Goal: Register for event/course

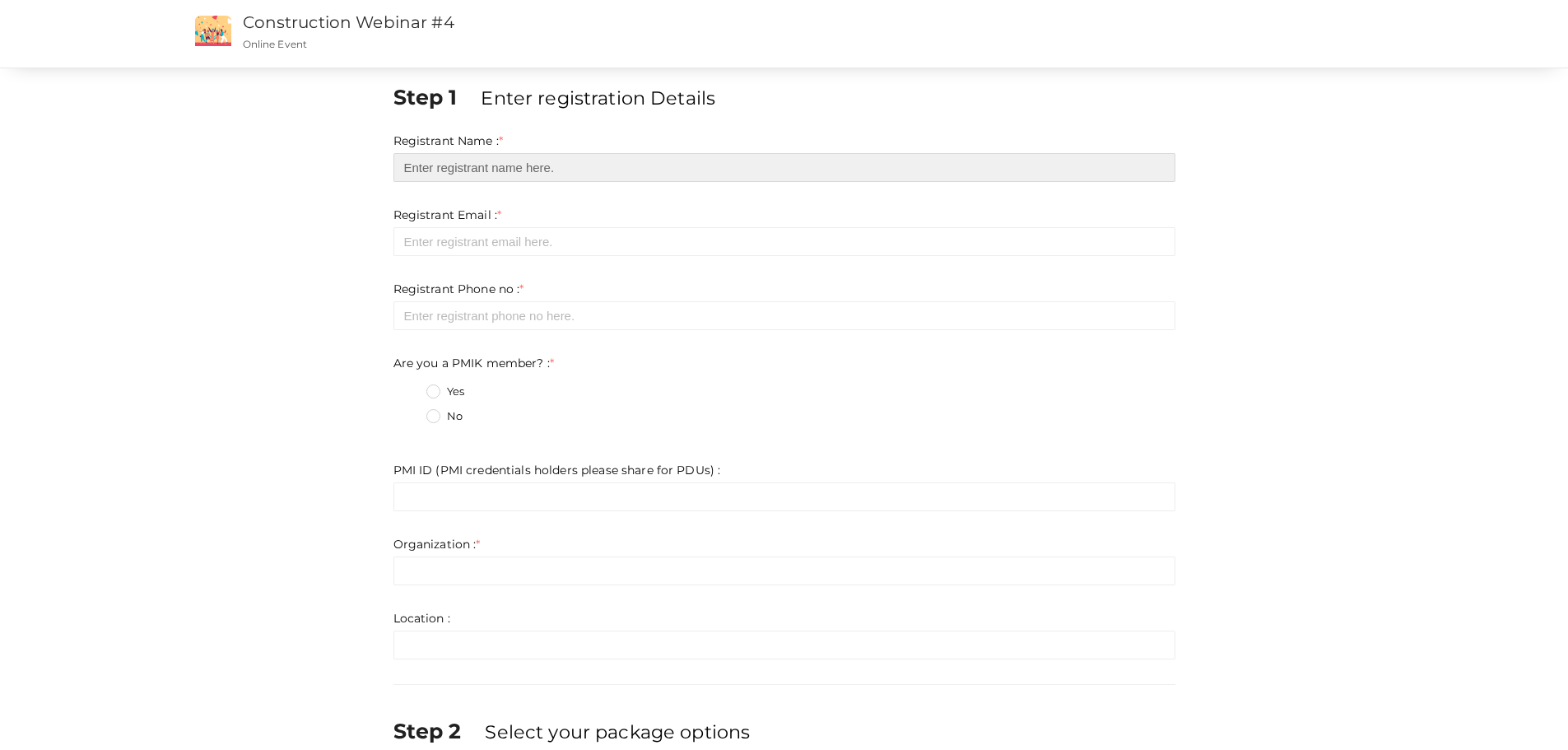
drag, startPoint x: 413, startPoint y: 166, endPoint x: 1058, endPoint y: 90, distance: 649.5
click at [470, 159] on input "text" at bounding box center [785, 167] width 782 height 29
type input "a"
type input "[PERSON_NAME]"
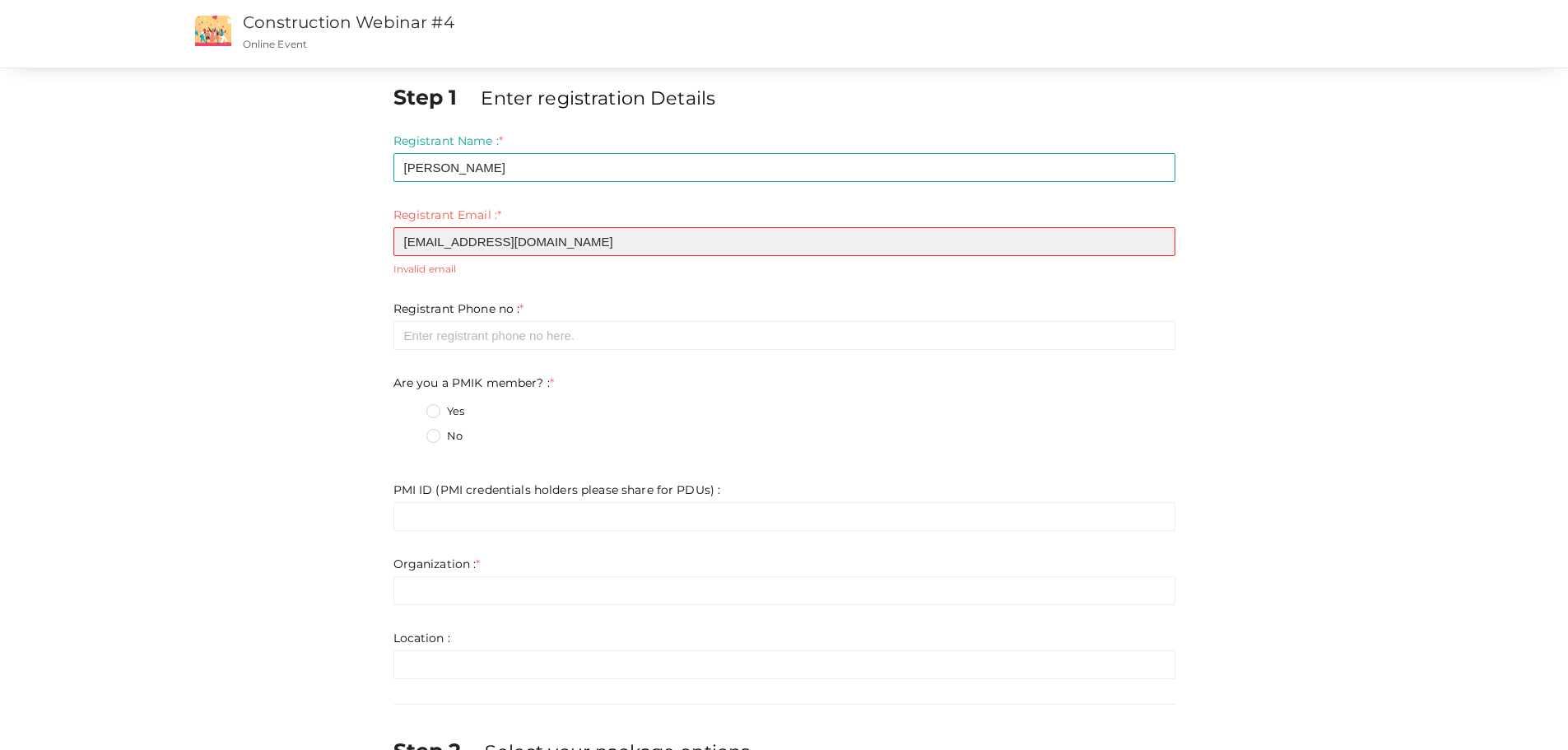
type input "[EMAIL_ADDRESS][DOMAIN_NAME]"
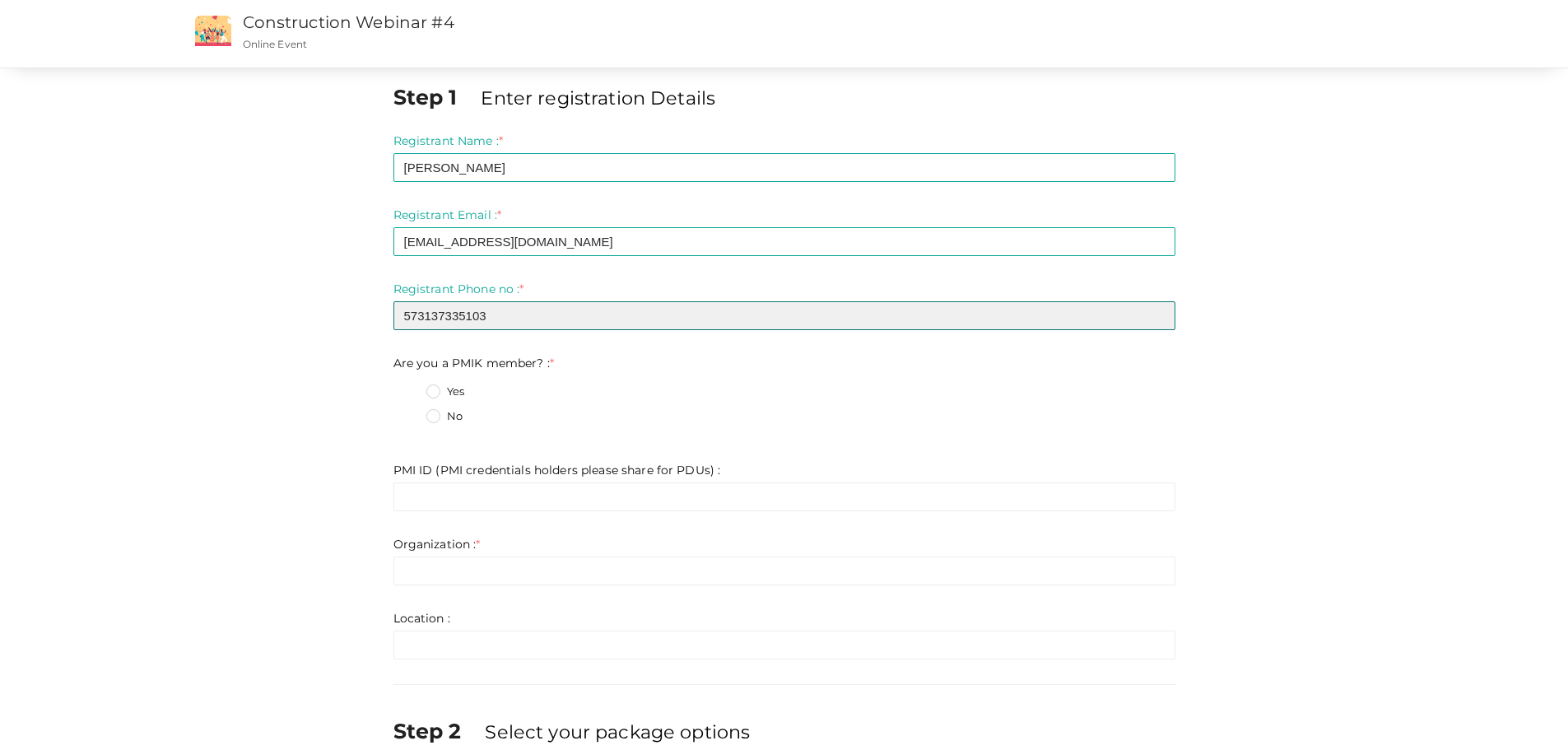
type input "573137335103"
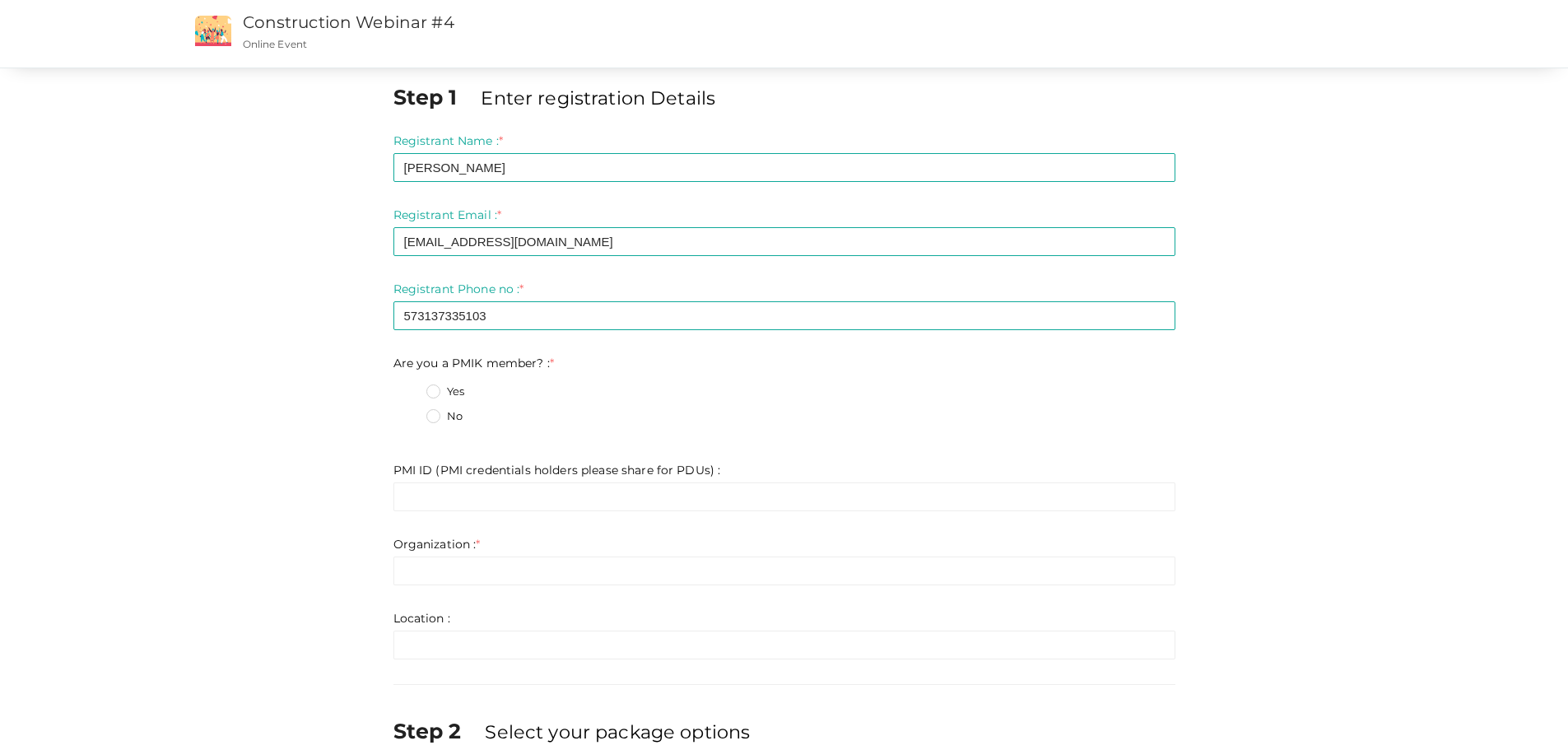
click at [434, 420] on label "No" at bounding box center [444, 416] width 36 height 17
click at [410, 411] on member\?\+1 "No" at bounding box center [410, 411] width 0 height 0
click at [484, 505] on input "text" at bounding box center [785, 496] width 782 height 29
paste input "9386105"
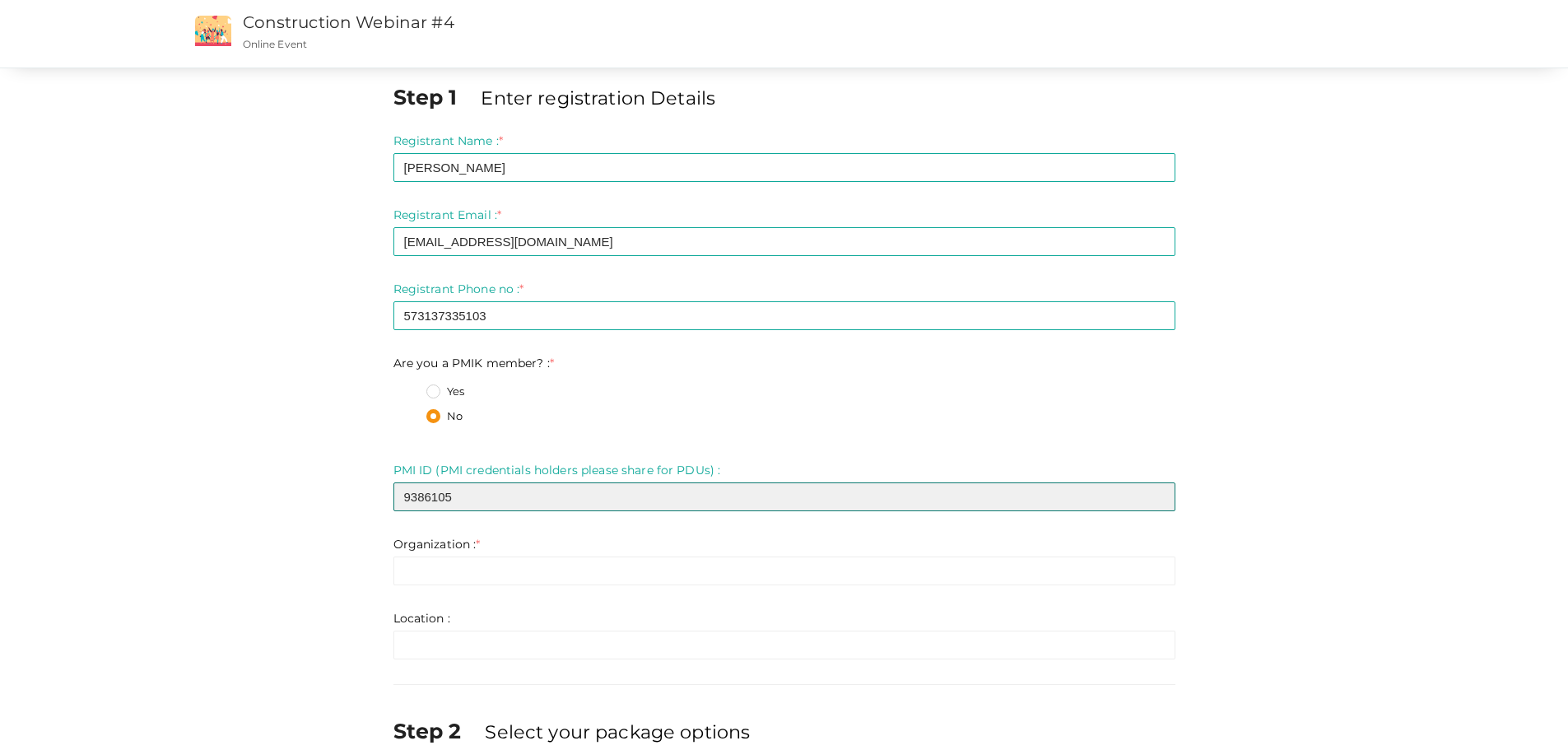
type input "9386105"
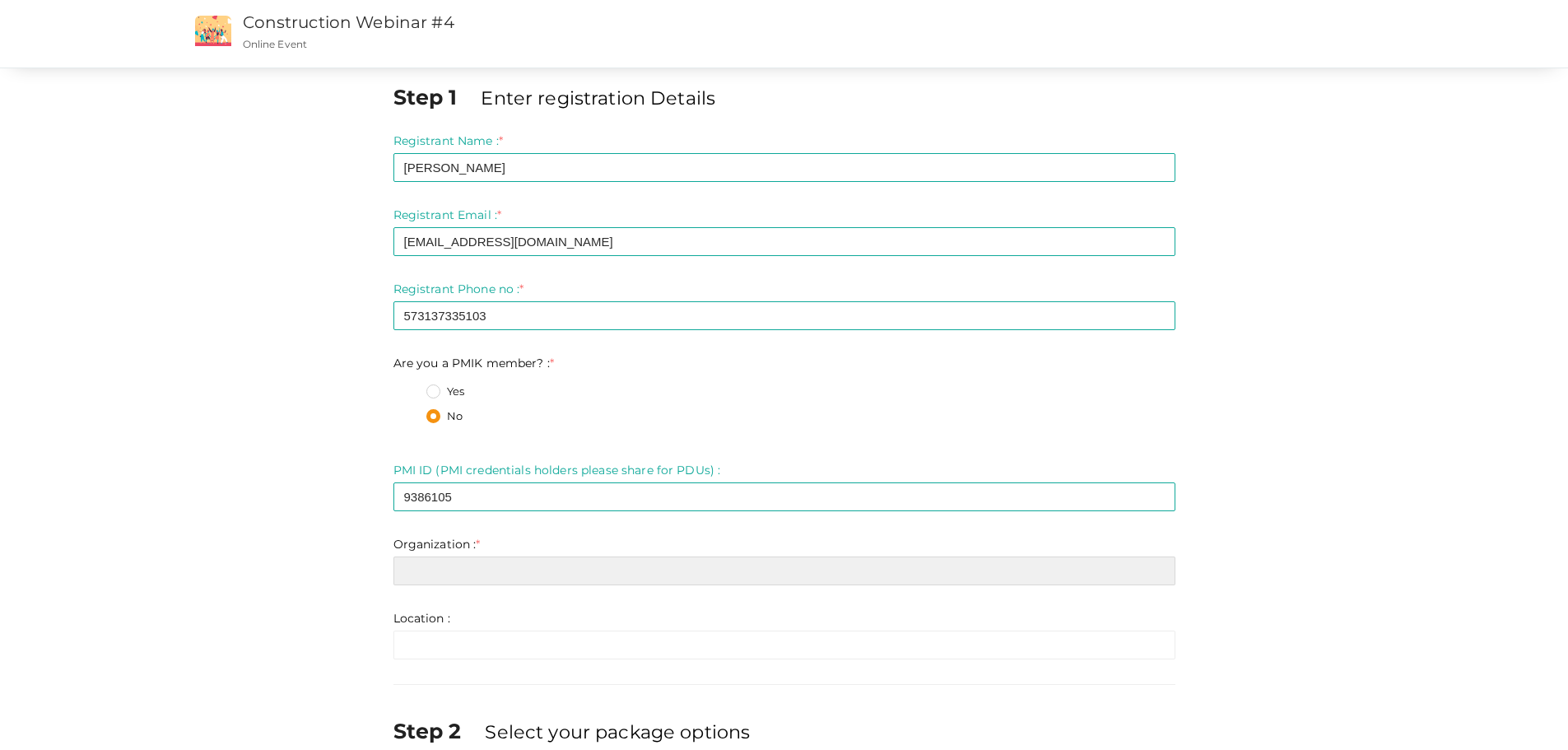
click at [477, 565] on input "text" at bounding box center [785, 570] width 782 height 29
type input "PI EPSILON SAS"
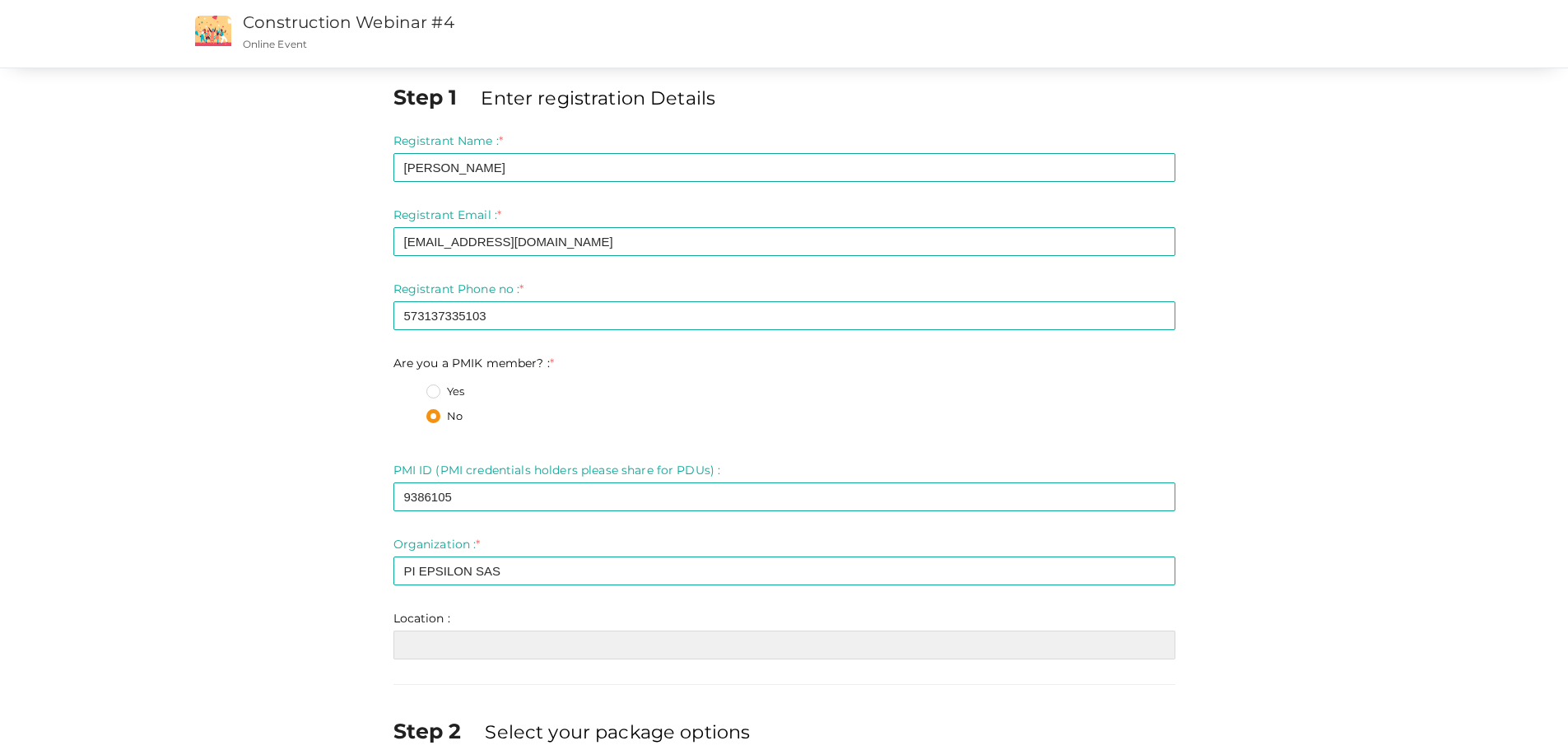
click at [646, 649] on input "text" at bounding box center [785, 645] width 782 height 29
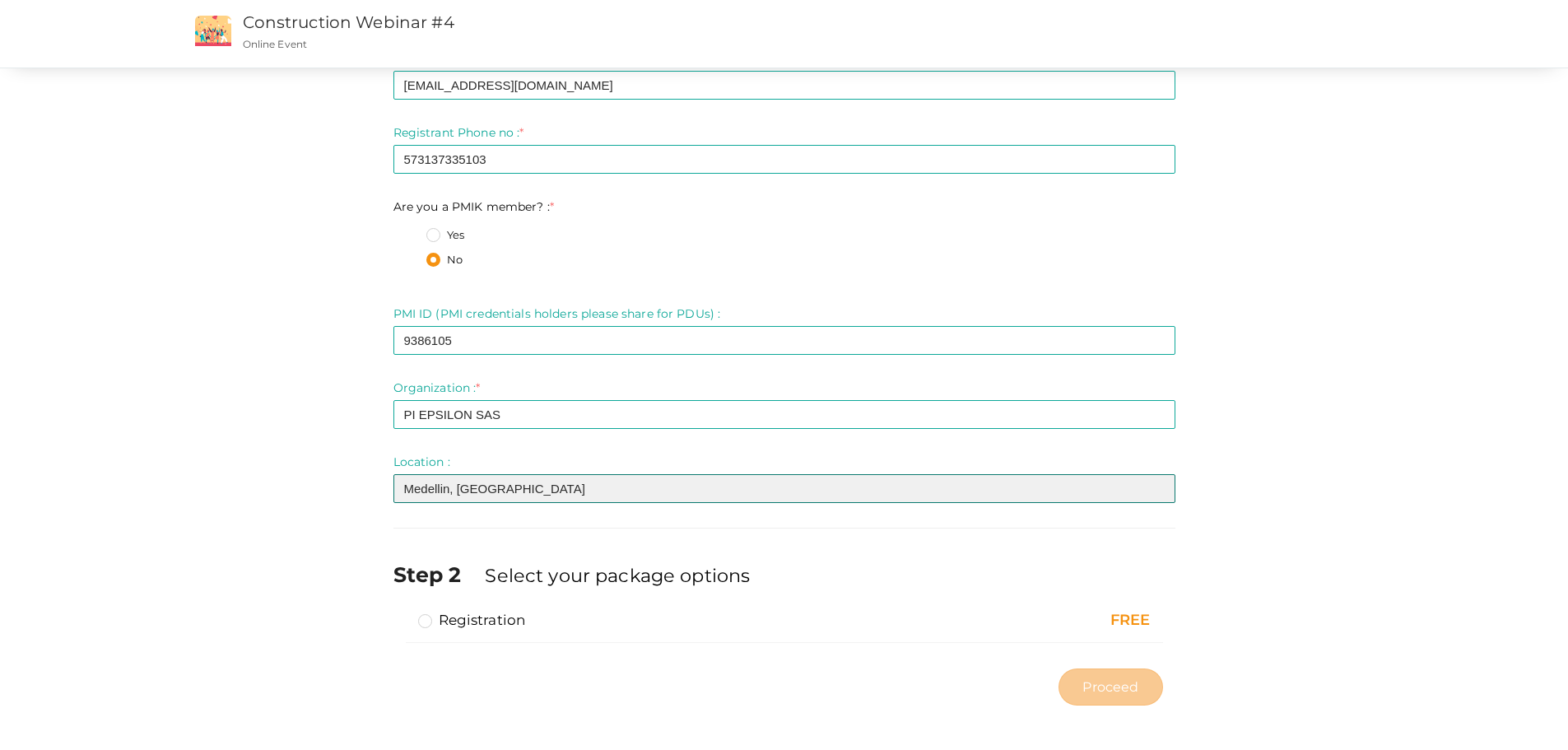
scroll to position [161, 0]
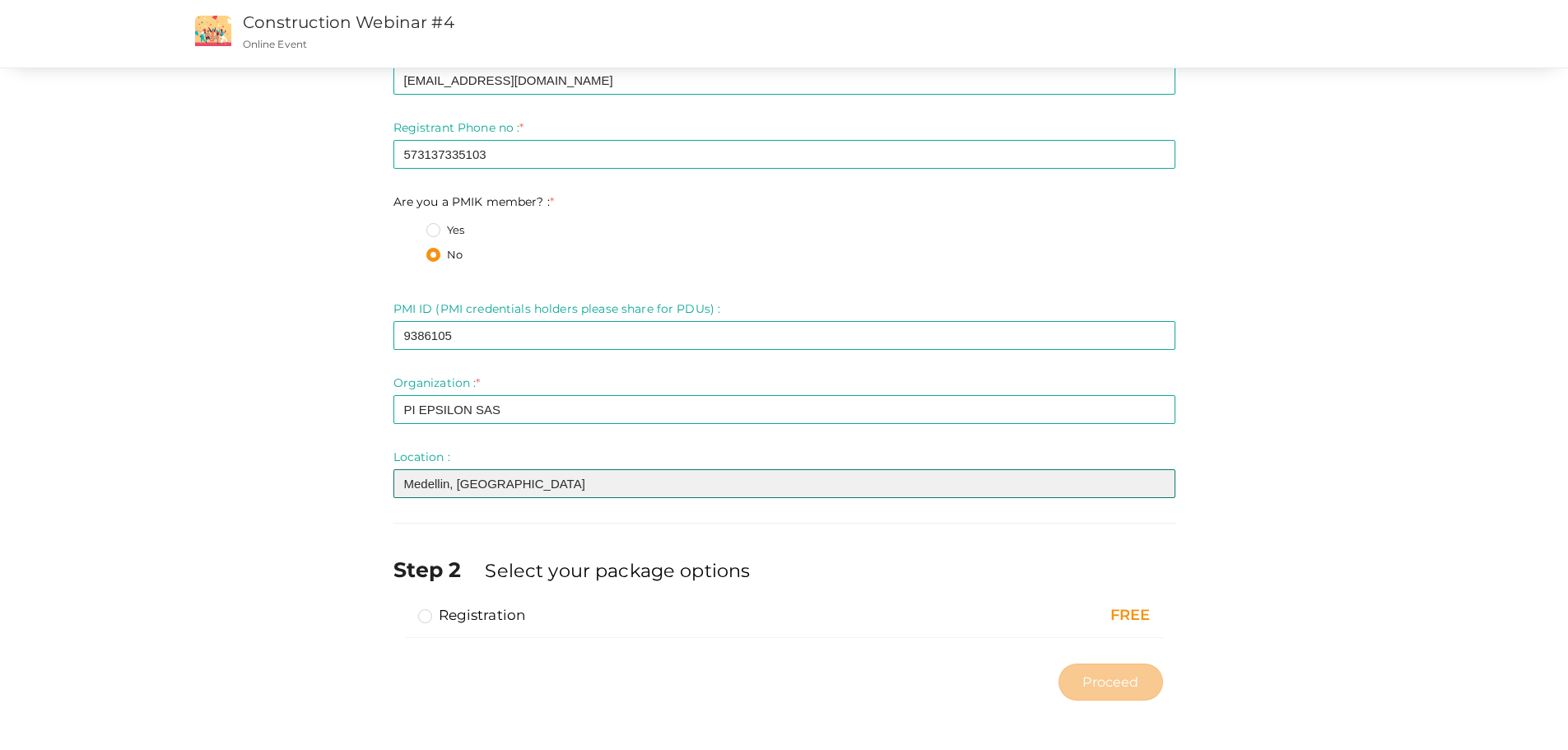
type input "Medellin, [GEOGRAPHIC_DATA]"
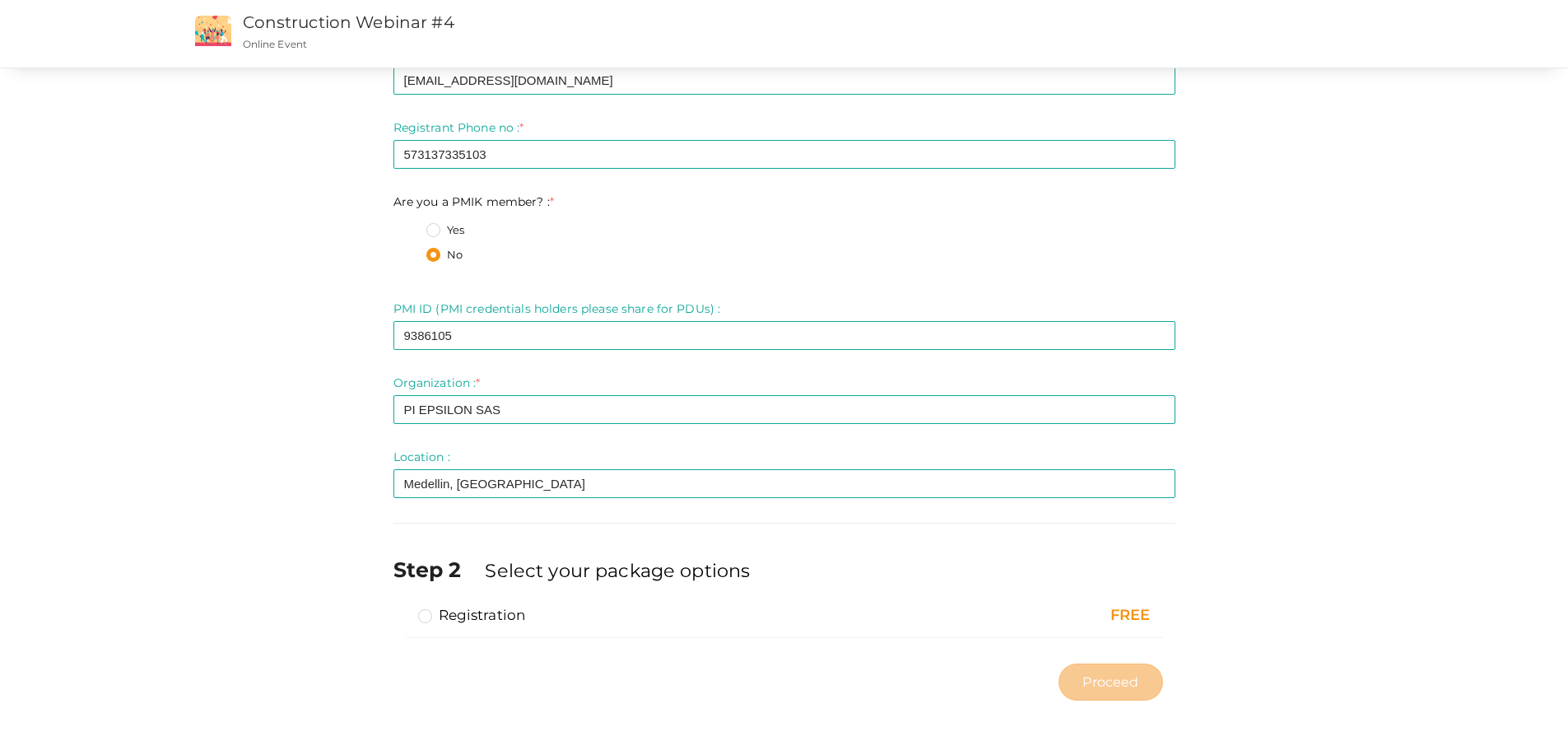
click at [423, 617] on label "Registration" at bounding box center [472, 614] width 108 height 20
click at [401, 608] on input "Registration" at bounding box center [401, 608] width 0 height 0
click at [1102, 684] on span "Proceed" at bounding box center [1111, 682] width 56 height 19
